Goal: Information Seeking & Learning: Learn about a topic

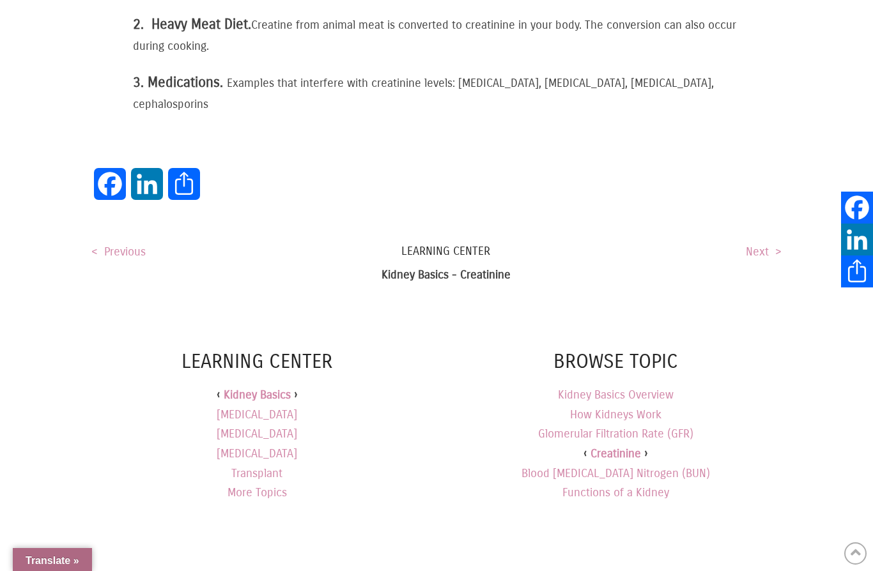
scroll to position [1675, 0]
click at [296, 404] on link "[MEDICAL_DATA]" at bounding box center [257, 414] width 81 height 20
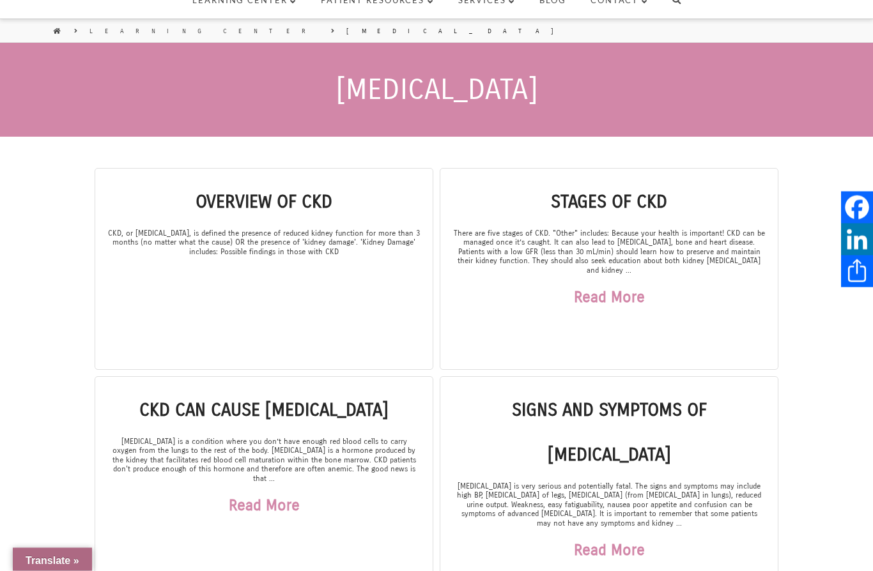
scroll to position [113, 0]
click at [751, 293] on div "Read More" at bounding box center [609, 297] width 312 height 45
click at [635, 289] on link "Read More" at bounding box center [609, 297] width 71 height 45
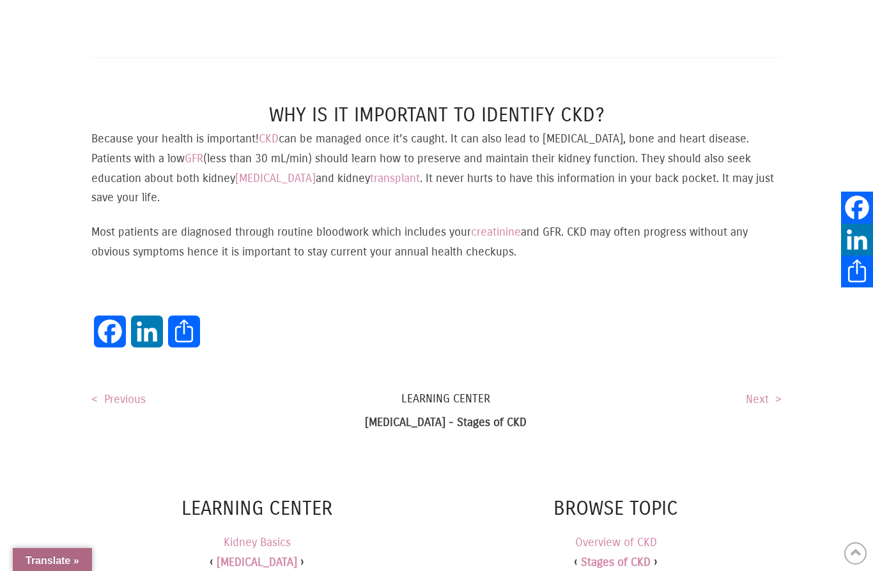
scroll to position [2299, 0]
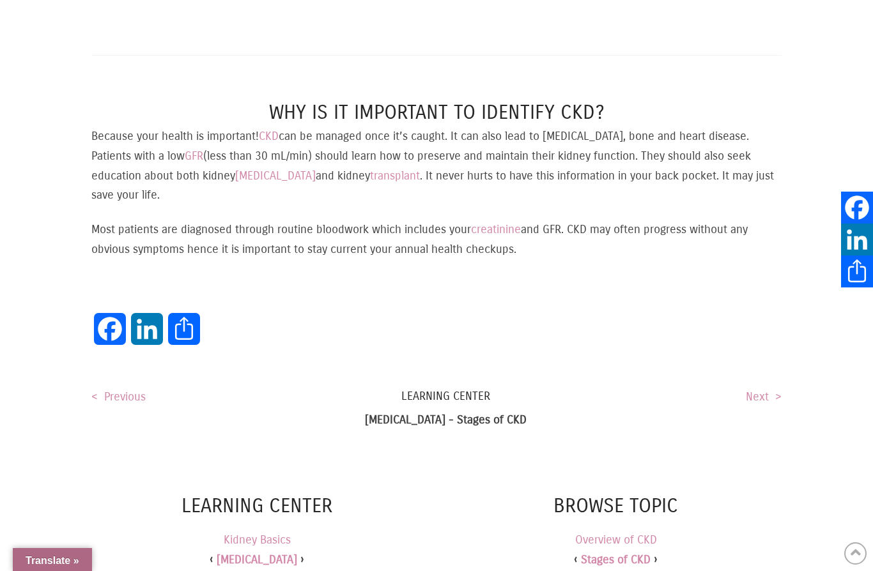
click at [515, 222] on link "creatinine" at bounding box center [496, 229] width 50 height 14
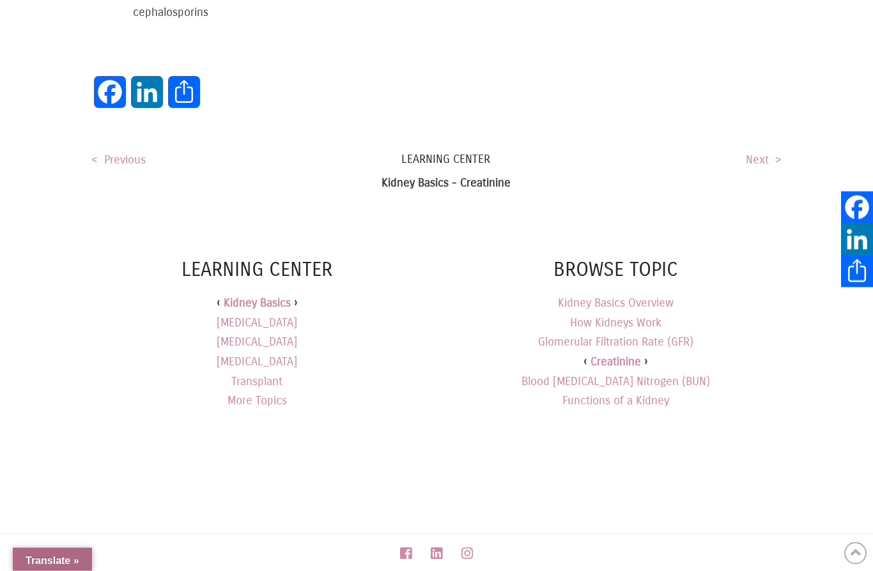
scroll to position [1785, 0]
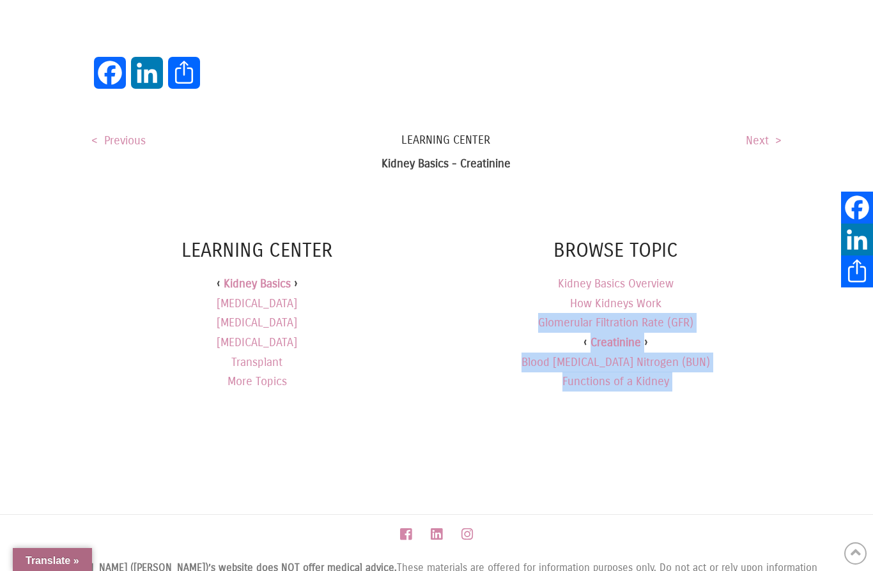
click at [125, 134] on link "< Previous" at bounding box center [118, 141] width 54 height 14
